Goal: Task Accomplishment & Management: Manage account settings

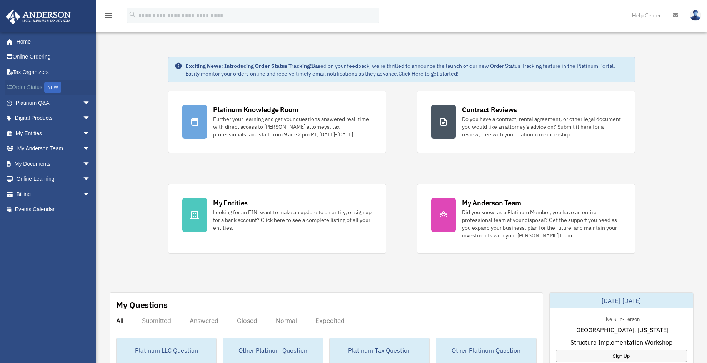
click at [31, 88] on link "Order Status NEW" at bounding box center [53, 88] width 97 height 16
click at [83, 196] on span "arrow_drop_down" at bounding box center [90, 194] width 15 height 16
click at [67, 244] on link "Manage Payments" at bounding box center [56, 239] width 91 height 15
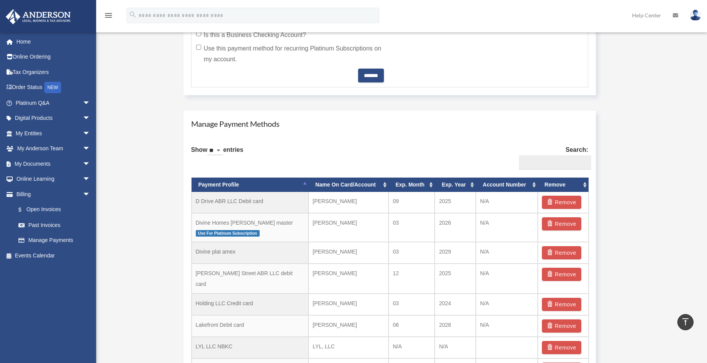
scroll to position [378, 0]
click at [83, 132] on span "arrow_drop_down" at bounding box center [90, 133] width 15 height 16
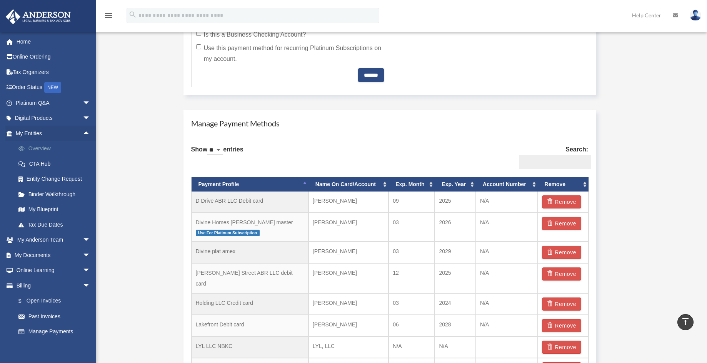
click at [44, 149] on link "Overview" at bounding box center [56, 148] width 91 height 15
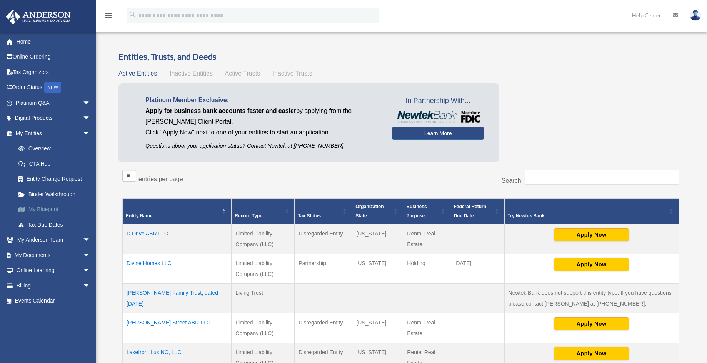
click at [49, 208] on link "My Blueprint" at bounding box center [56, 209] width 91 height 15
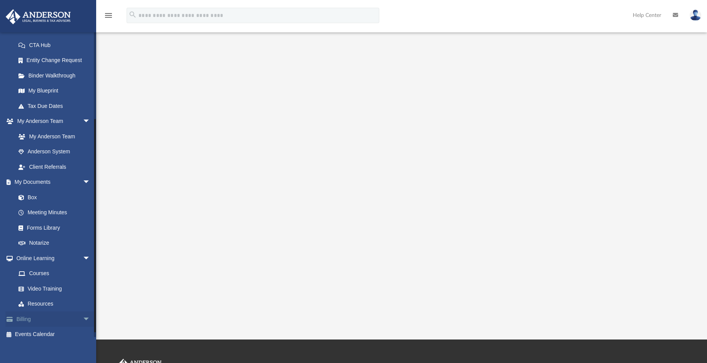
scroll to position [50, 0]
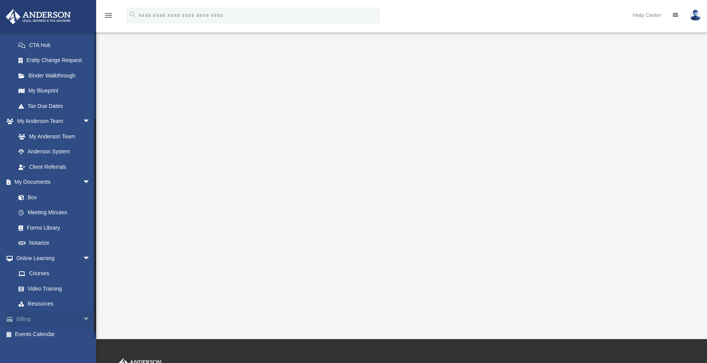
click at [36, 317] on link "Billing arrow_drop_down" at bounding box center [53, 318] width 97 height 15
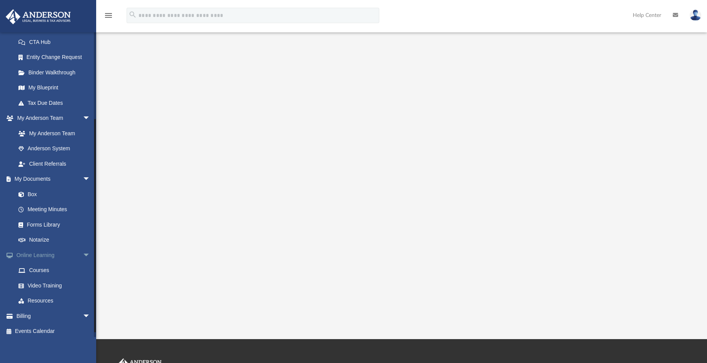
scroll to position [125, 0]
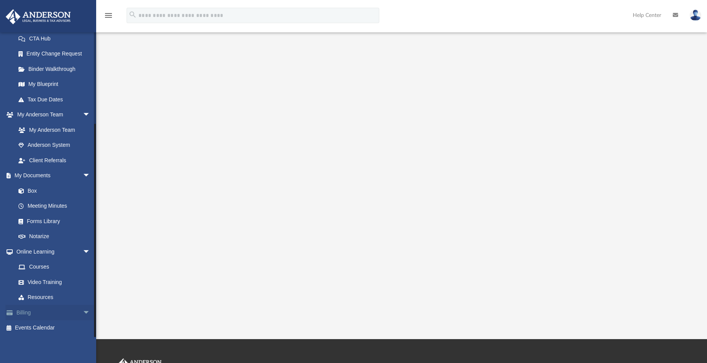
click at [83, 310] on span "arrow_drop_down" at bounding box center [90, 312] width 15 height 16
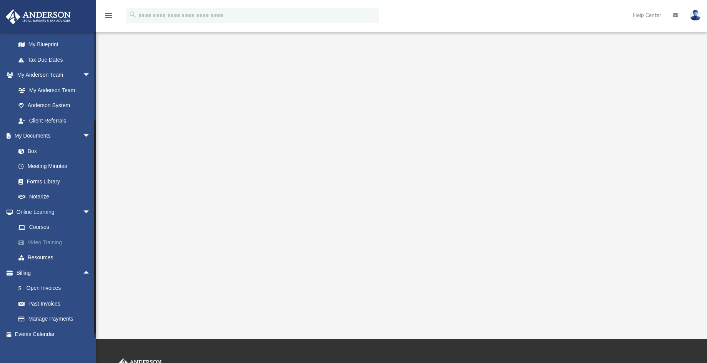
scroll to position [171, 0]
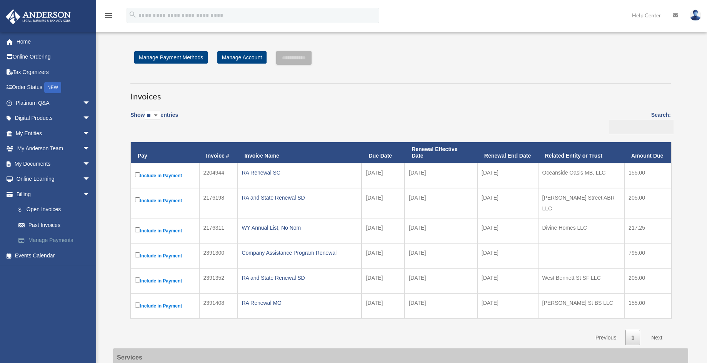
click at [63, 238] on link "Manage Payments" at bounding box center [56, 239] width 91 height 15
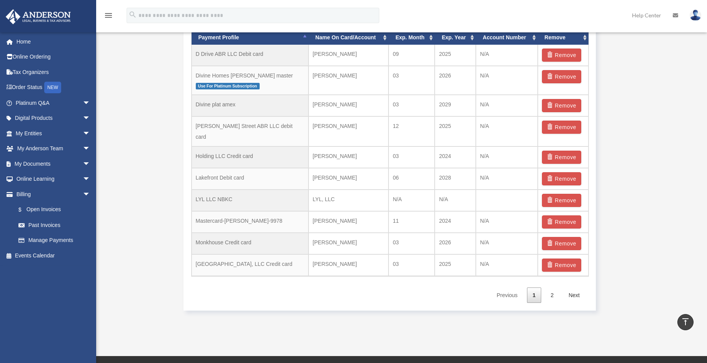
scroll to position [524, 0]
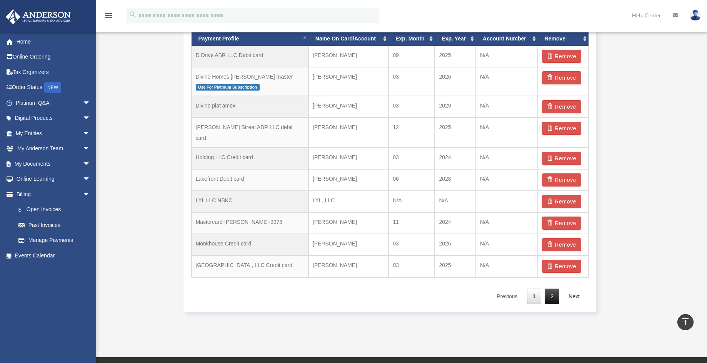
click at [550, 288] on link "2" at bounding box center [552, 296] width 15 height 16
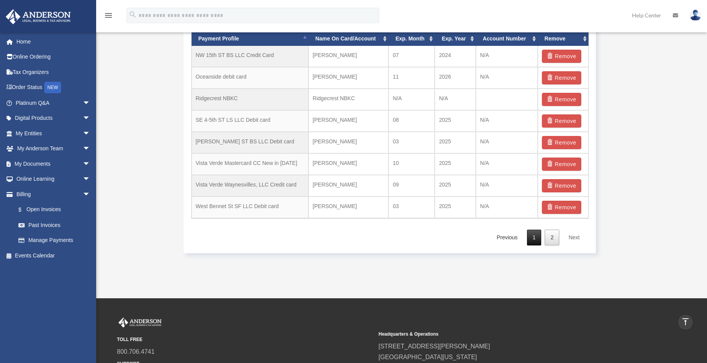
click at [536, 236] on link "1" at bounding box center [534, 237] width 15 height 16
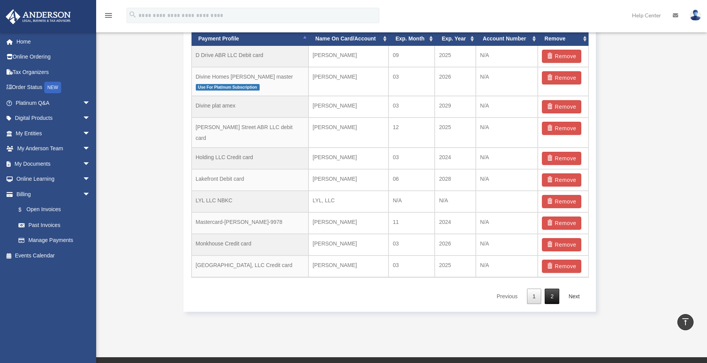
click at [552, 288] on link "2" at bounding box center [552, 296] width 15 height 16
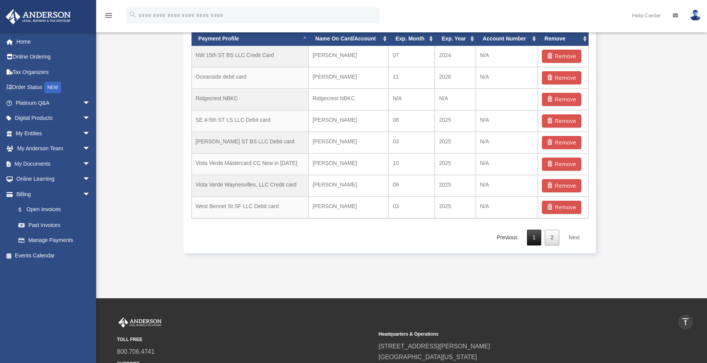
click at [534, 237] on link "1" at bounding box center [534, 237] width 15 height 16
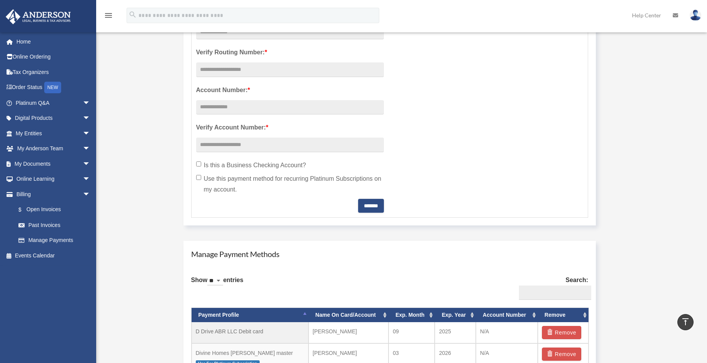
scroll to position [0, 0]
